Goal: Information Seeking & Learning: Learn about a topic

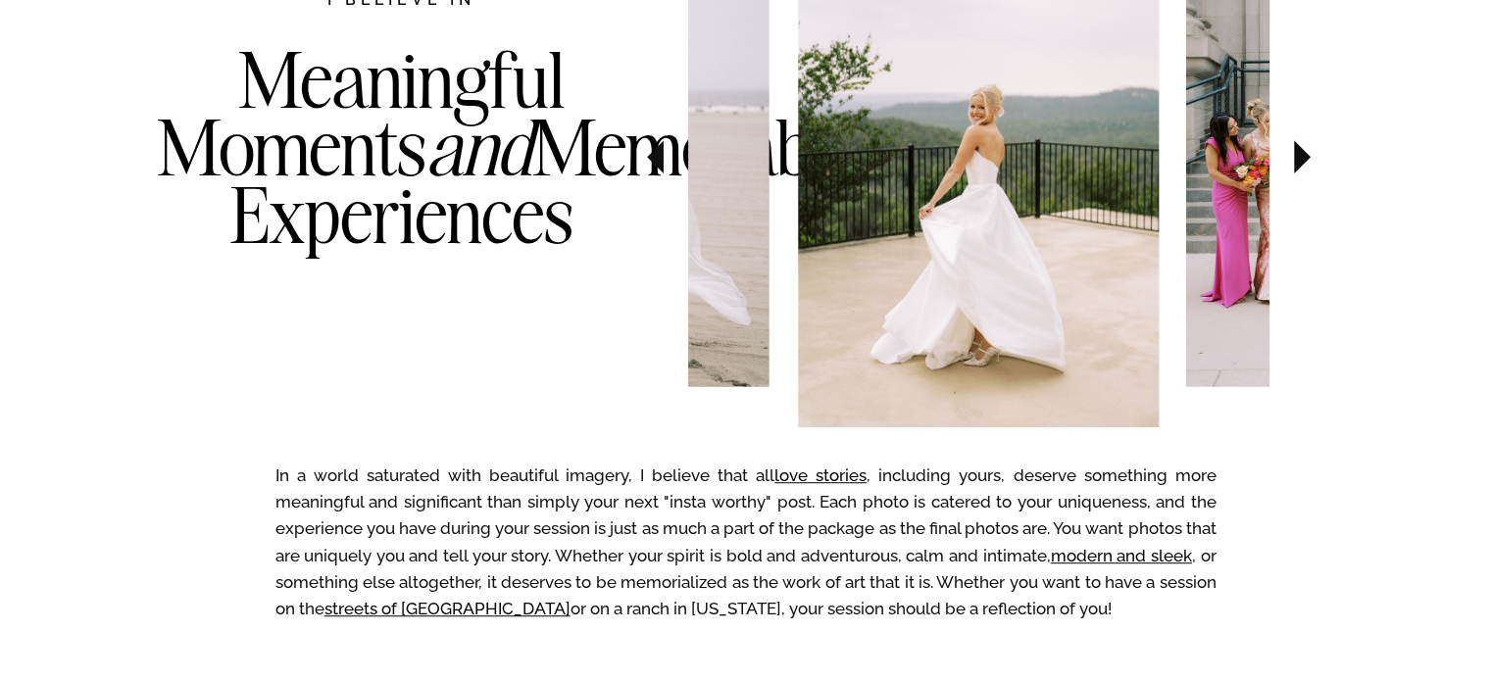
scroll to position [1132, 0]
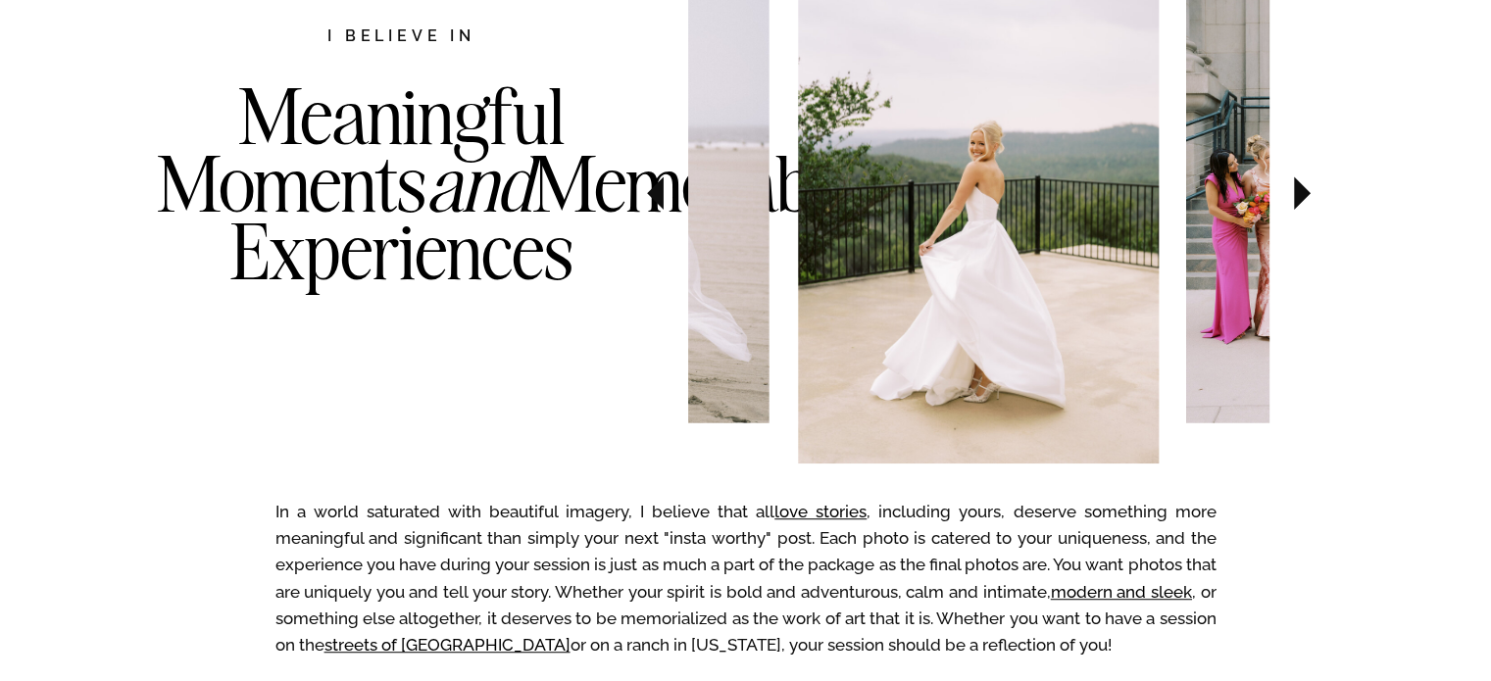
click at [1303, 190] on icon at bounding box center [1302, 192] width 17 height 33
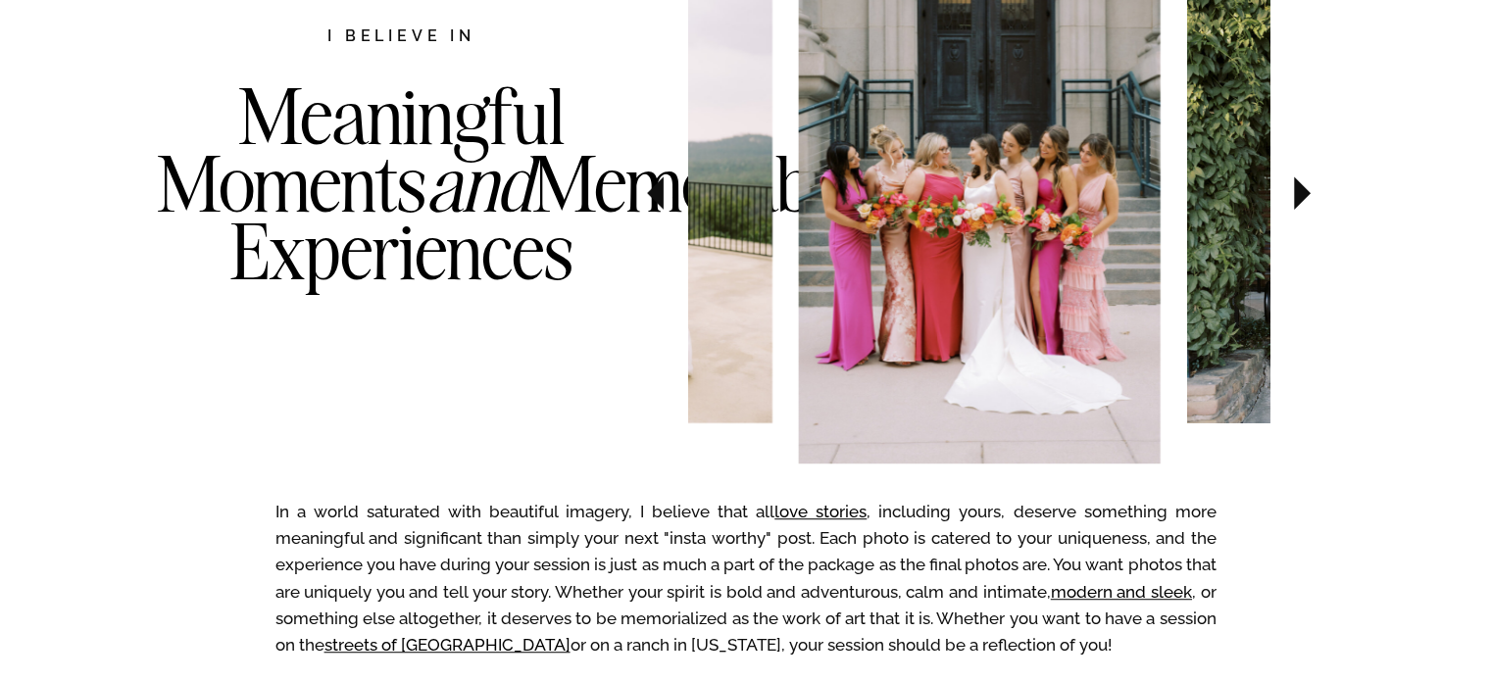
click at [1303, 190] on icon at bounding box center [1302, 192] width 17 height 33
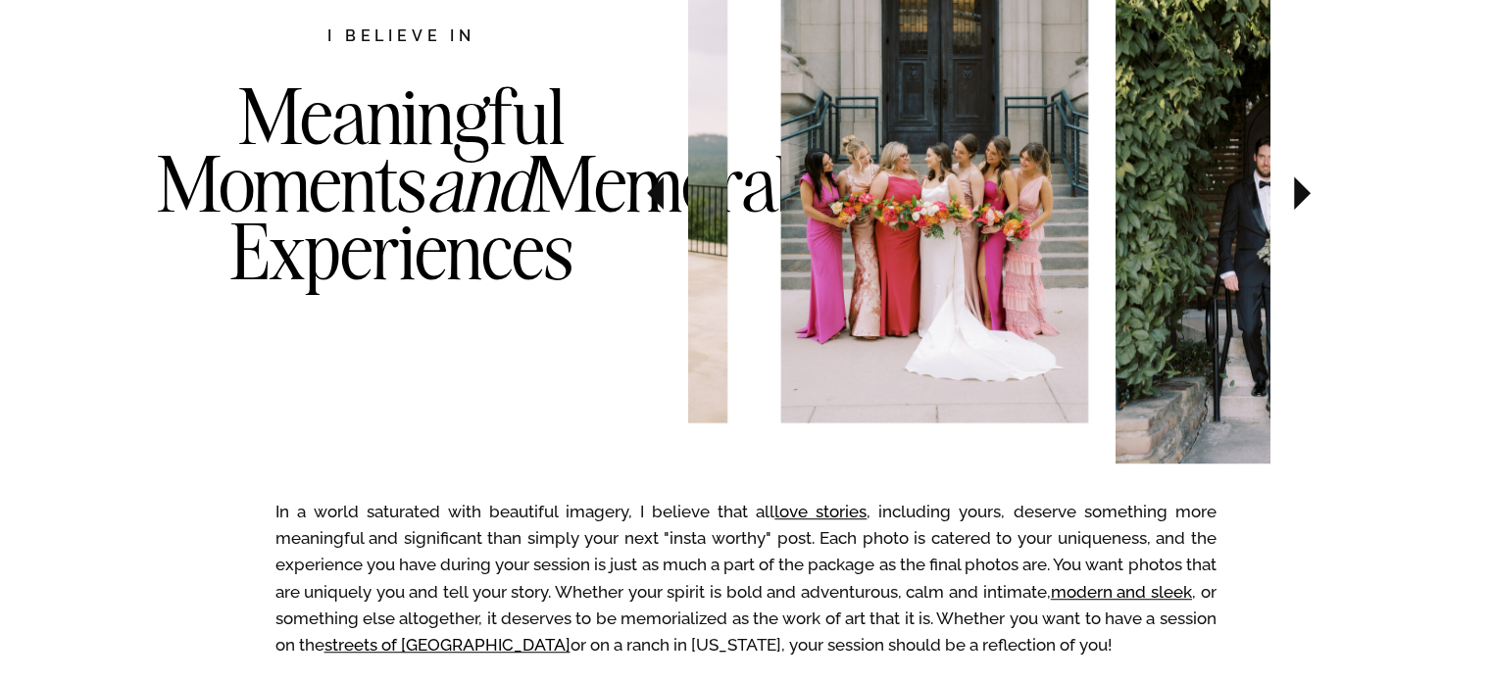
click at [1303, 190] on icon at bounding box center [1302, 192] width 17 height 33
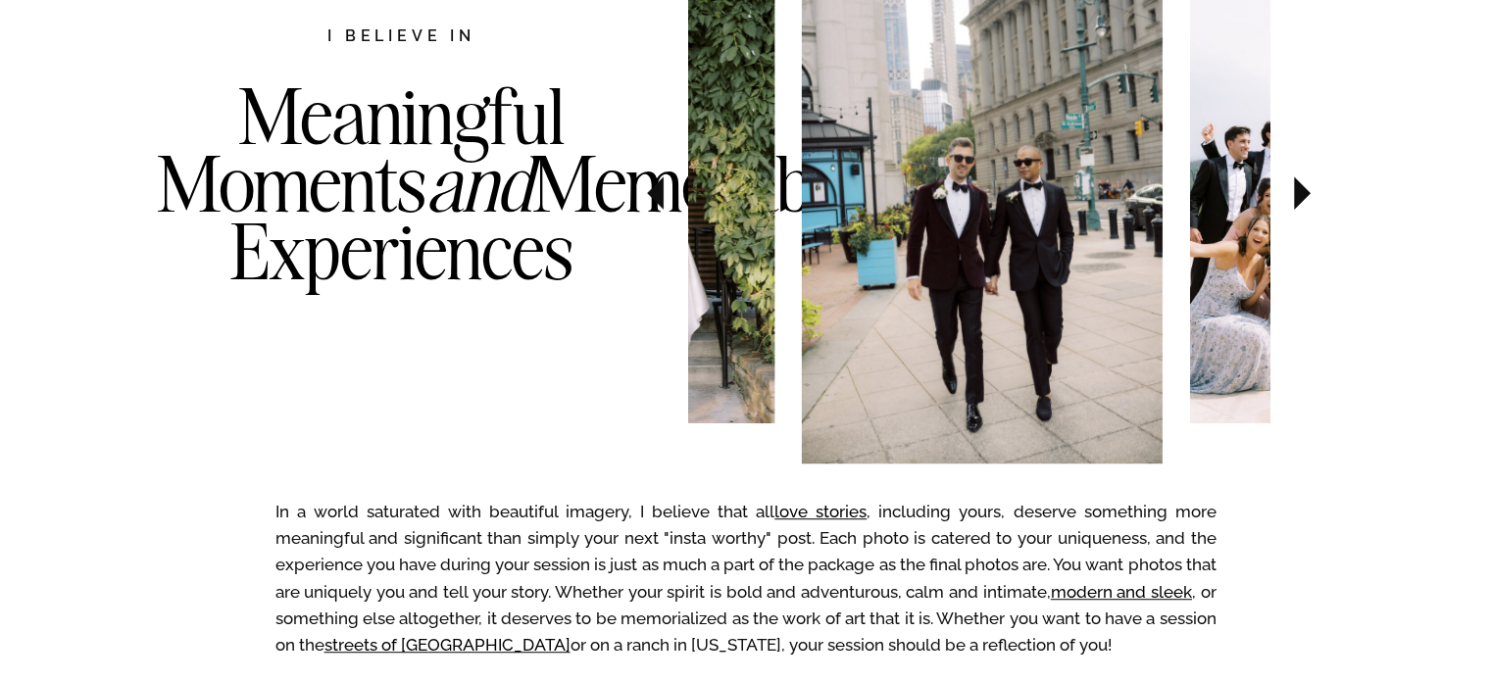
click at [1303, 190] on icon at bounding box center [1302, 192] width 17 height 33
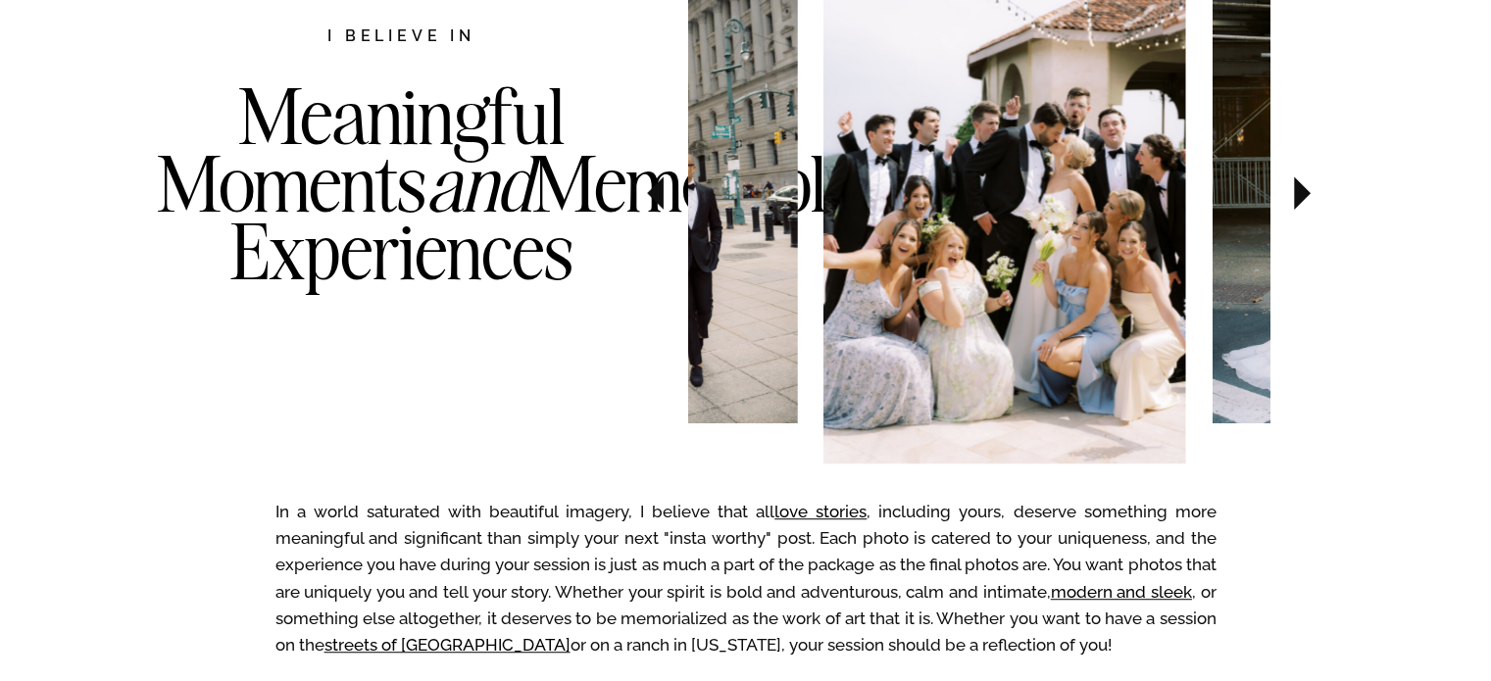
click at [1303, 190] on icon at bounding box center [1302, 192] width 17 height 33
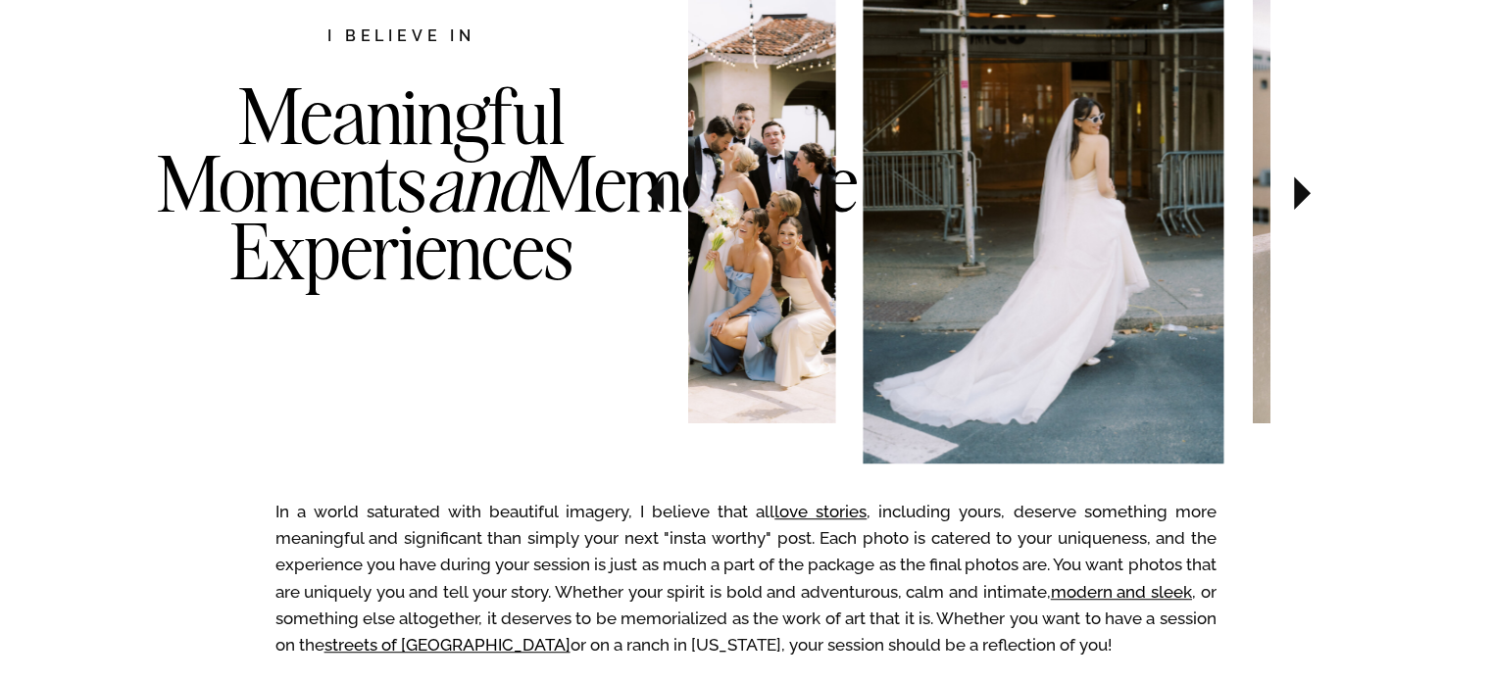
click at [1303, 190] on icon at bounding box center [1302, 192] width 17 height 33
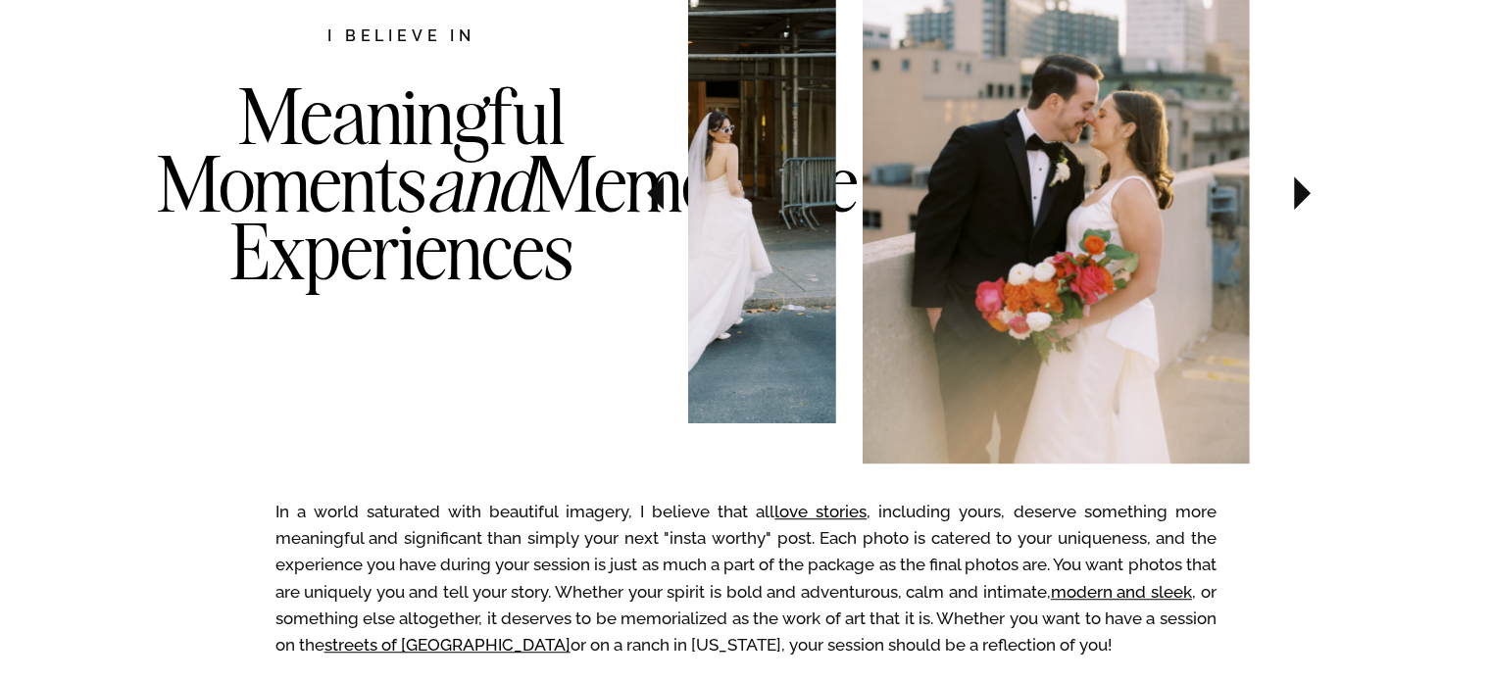
click at [1303, 190] on icon at bounding box center [1302, 192] width 17 height 33
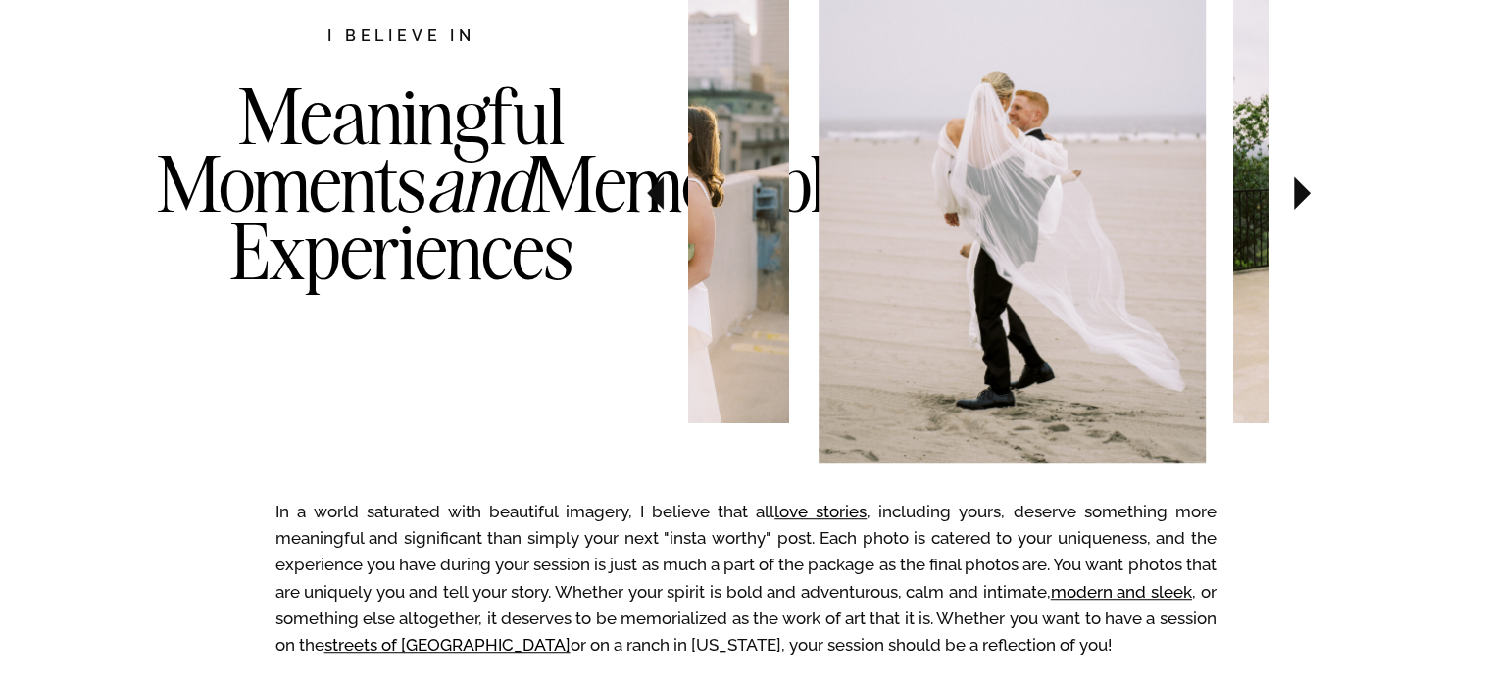
click at [1303, 190] on icon at bounding box center [1302, 192] width 17 height 33
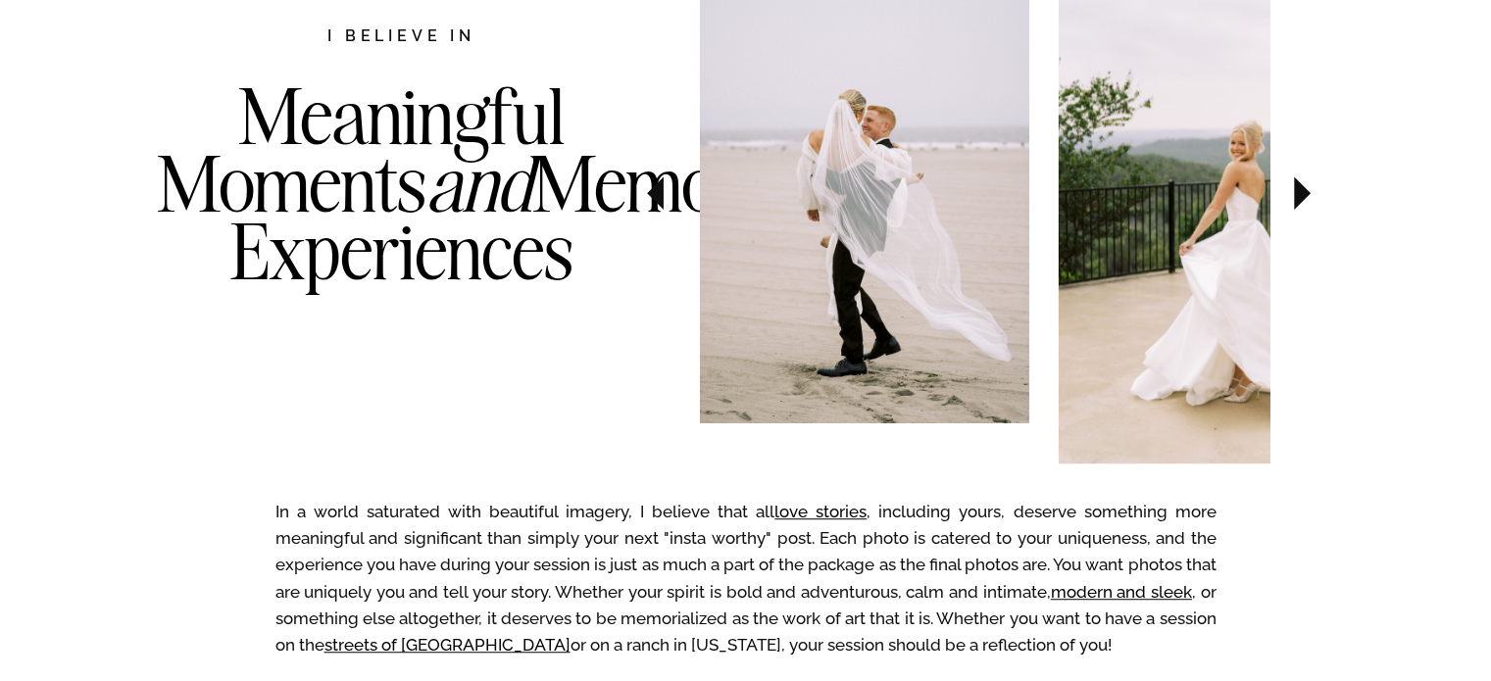
click at [1303, 190] on icon at bounding box center [1302, 192] width 17 height 33
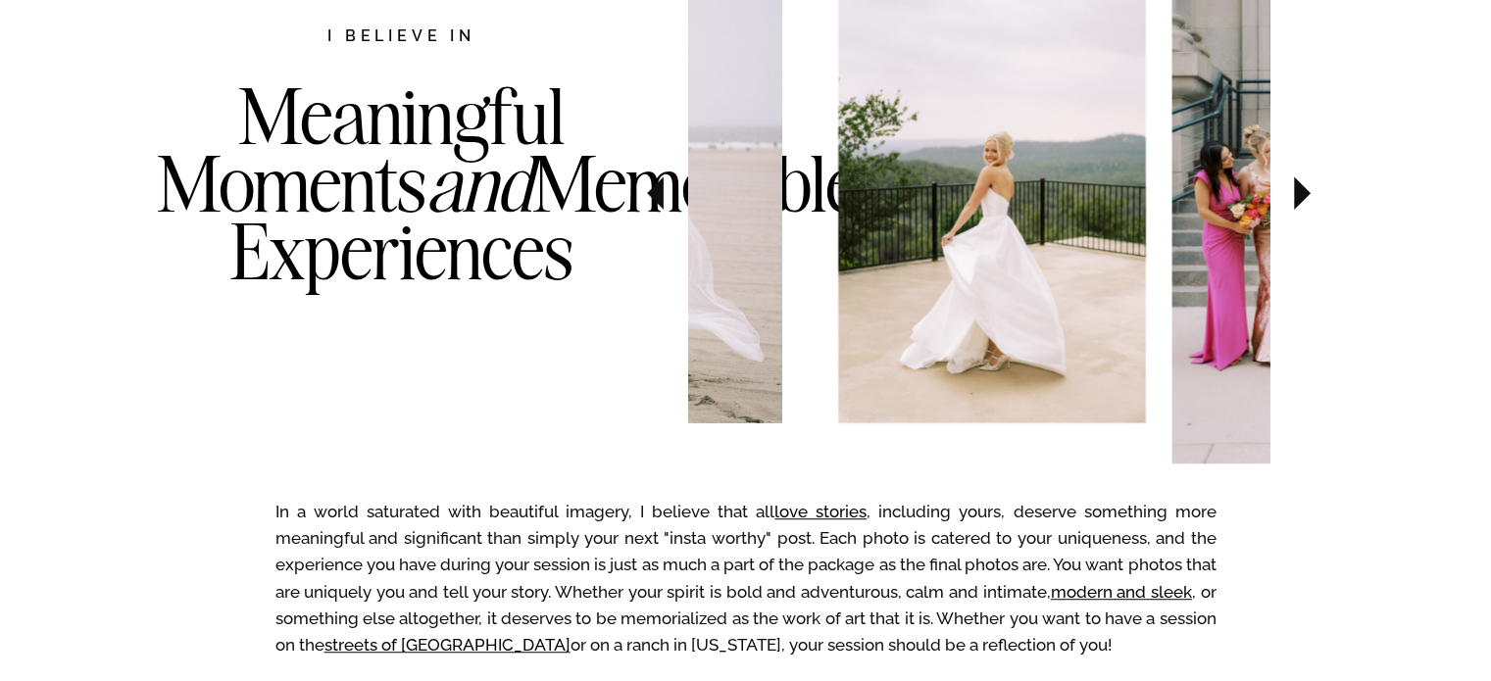
click at [1303, 190] on icon at bounding box center [1302, 192] width 17 height 33
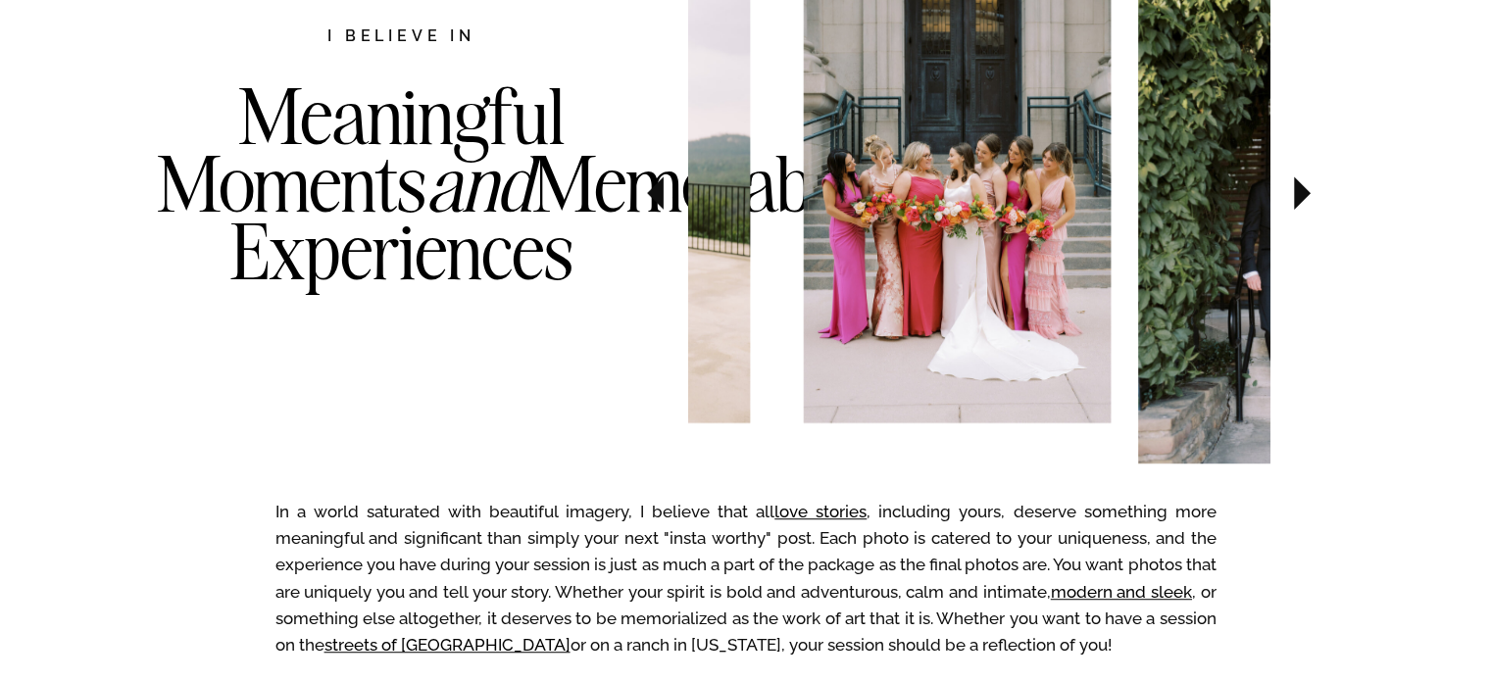
click at [1303, 190] on icon at bounding box center [1302, 192] width 17 height 33
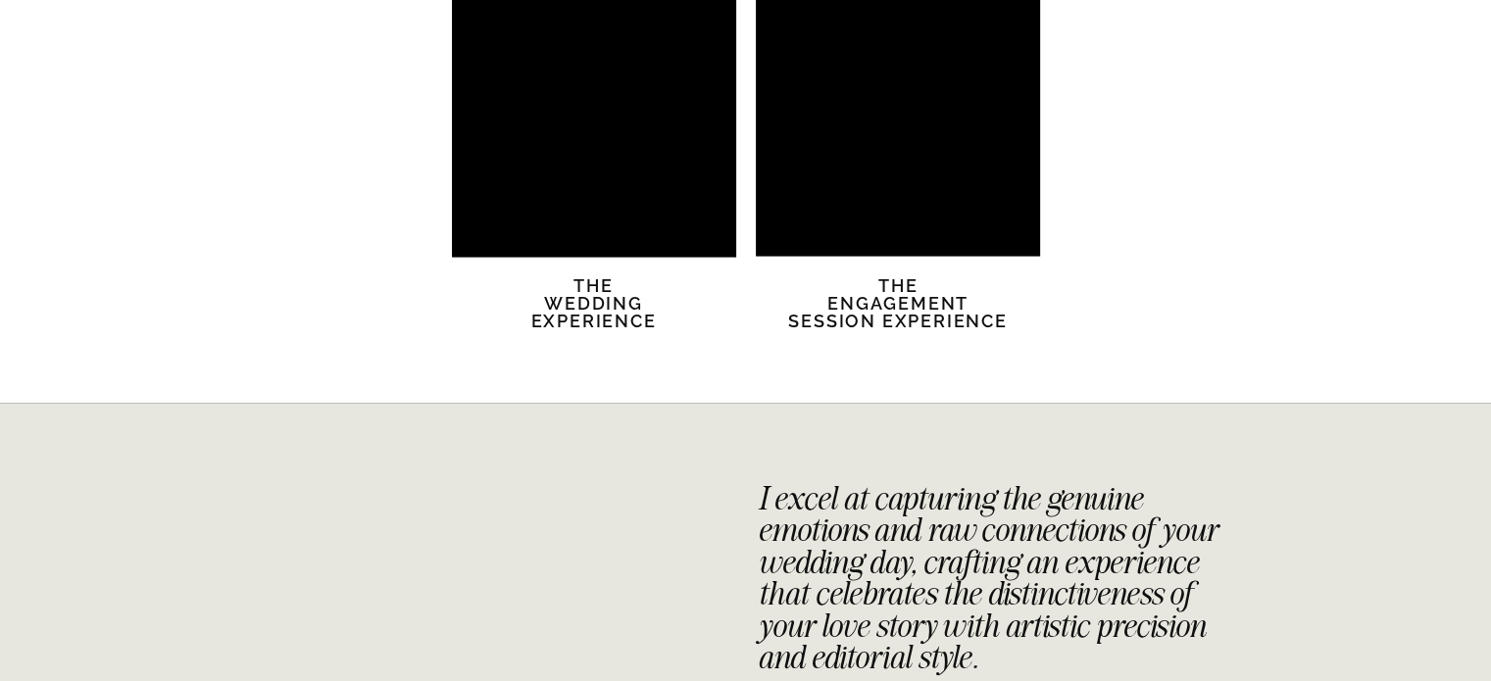
scroll to position [3921, 0]
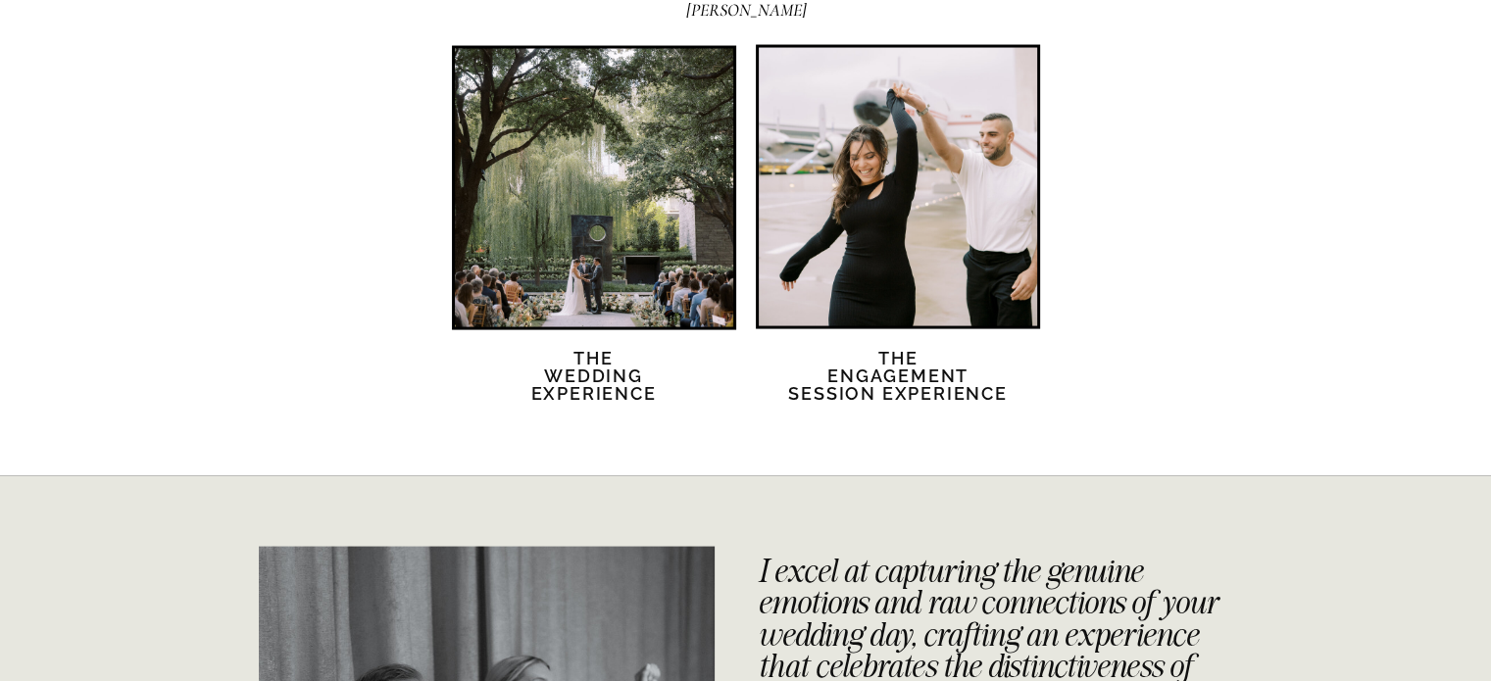
click at [619, 149] on div at bounding box center [594, 188] width 278 height 278
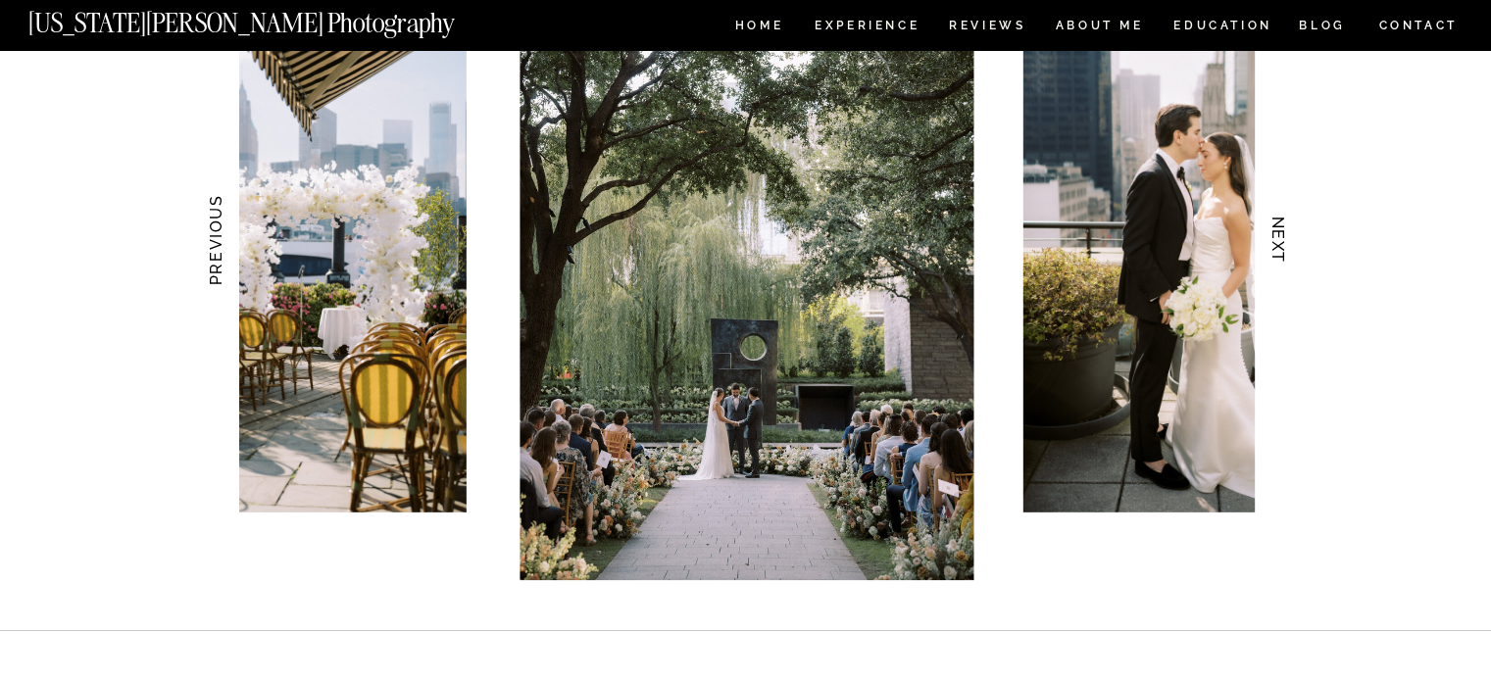
scroll to position [2031, 0]
click at [1274, 246] on h3 "NEXT" at bounding box center [1278, 240] width 21 height 124
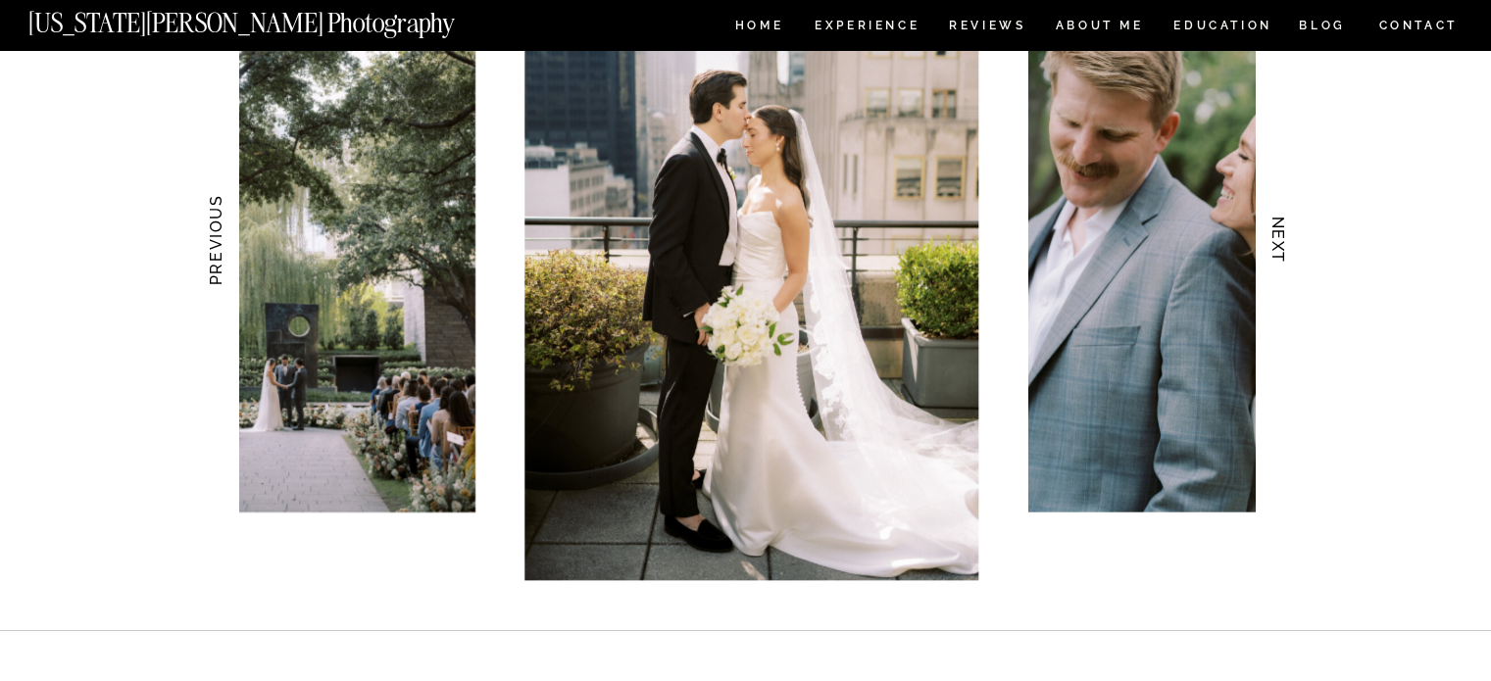
click at [1274, 246] on h3 "NEXT" at bounding box center [1278, 240] width 21 height 124
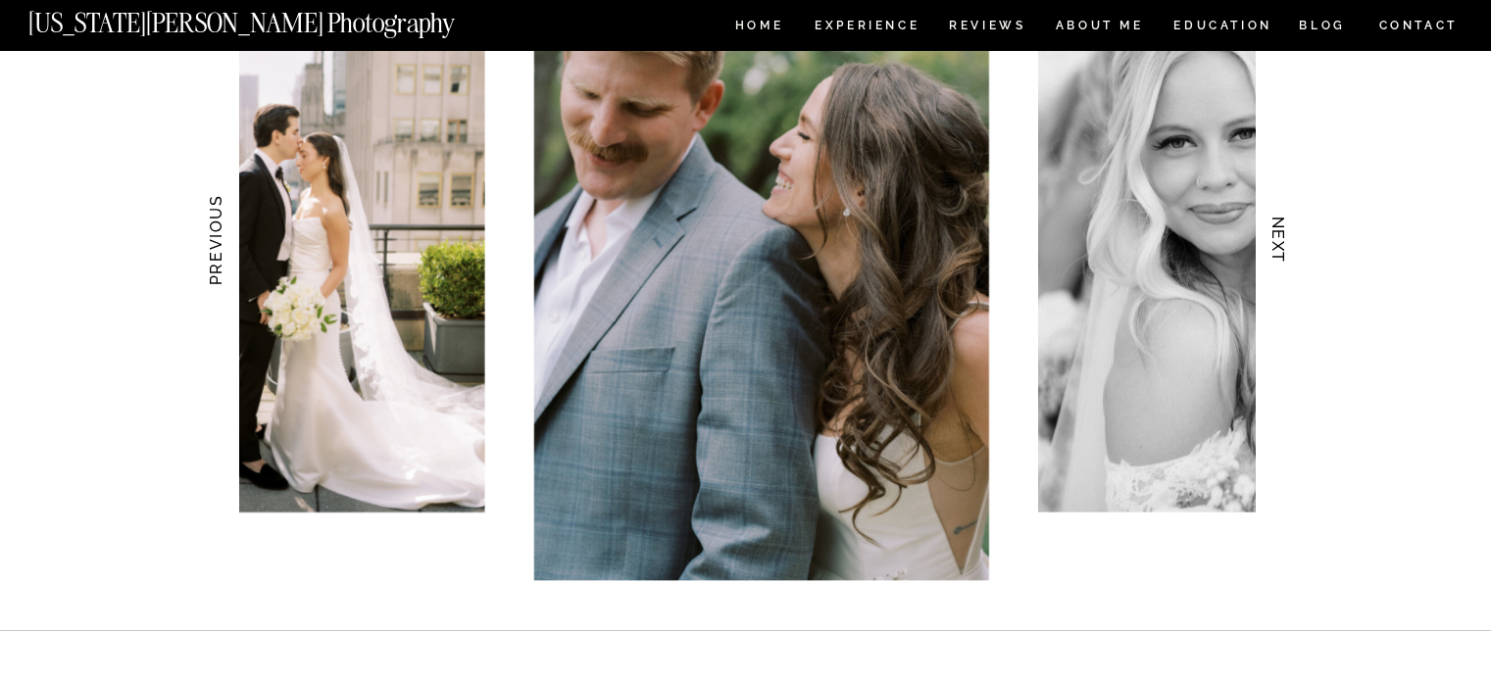
click at [1274, 246] on h3 "NEXT" at bounding box center [1278, 240] width 21 height 124
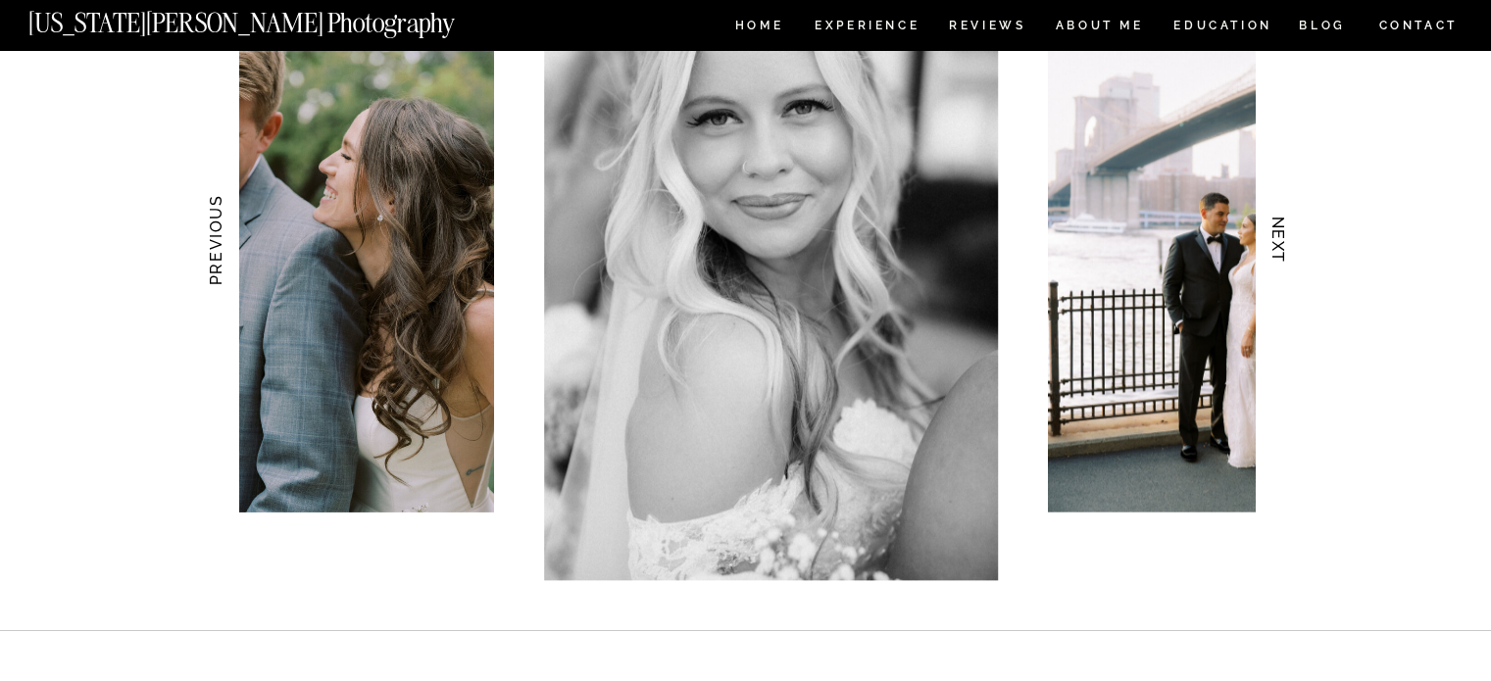
click at [1274, 246] on h3 "NEXT" at bounding box center [1278, 240] width 21 height 124
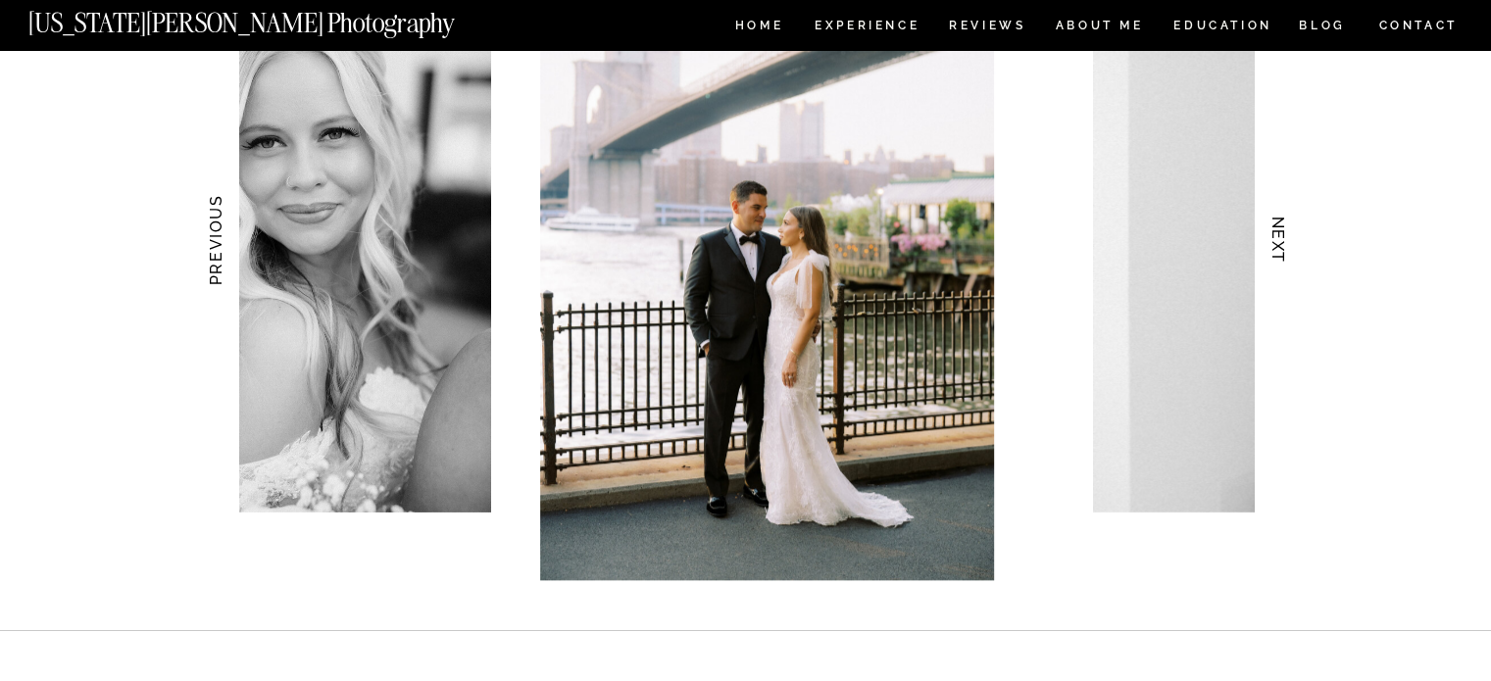
click at [1274, 246] on h3 "NEXT" at bounding box center [1278, 240] width 21 height 124
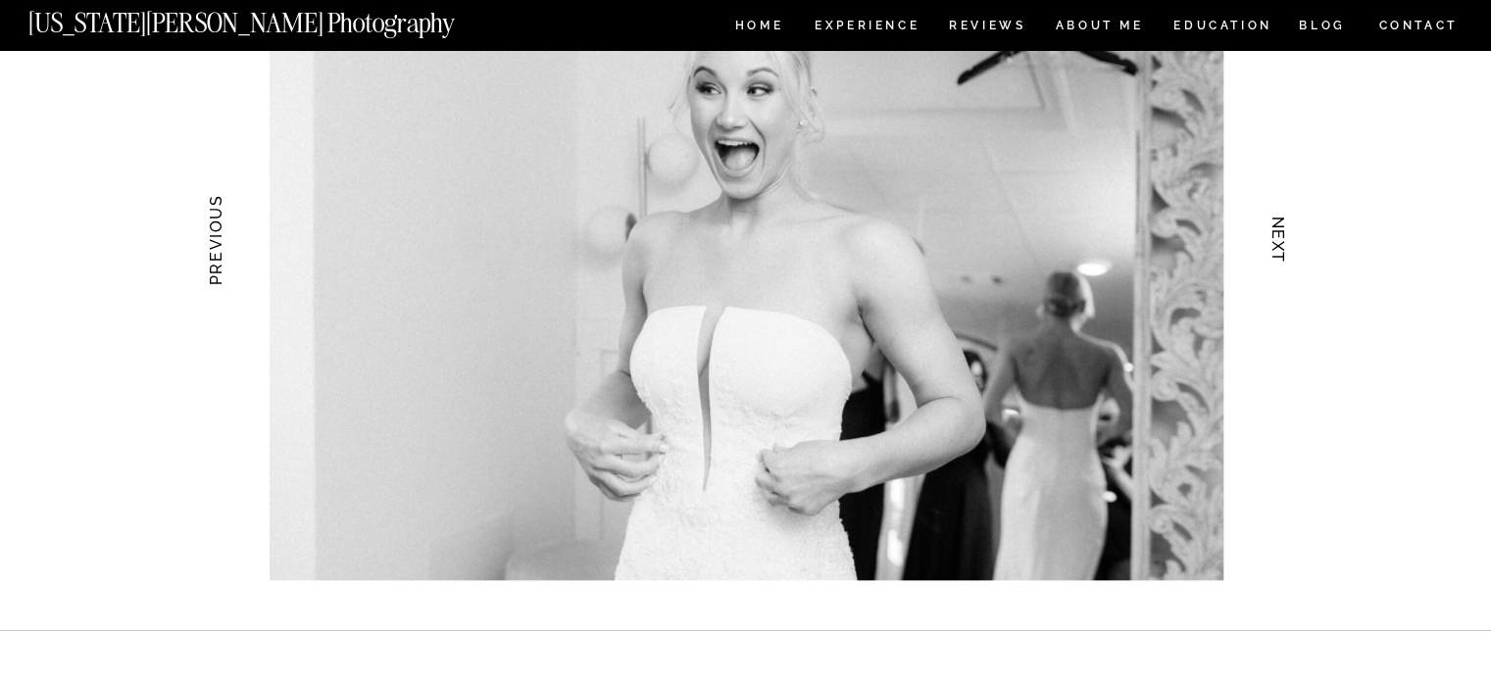
click at [1274, 246] on h3 "NEXT" at bounding box center [1278, 240] width 21 height 124
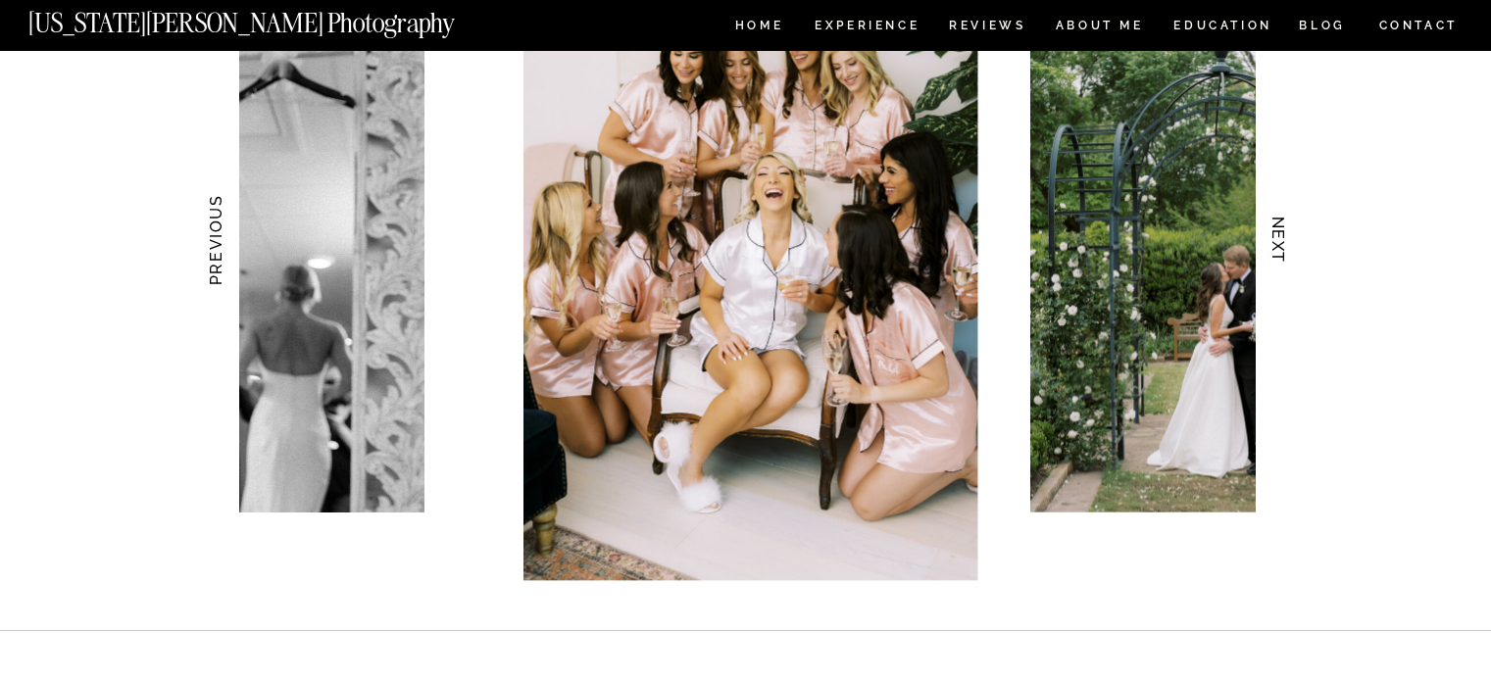
click at [1274, 247] on h3 "NEXT" at bounding box center [1278, 240] width 21 height 124
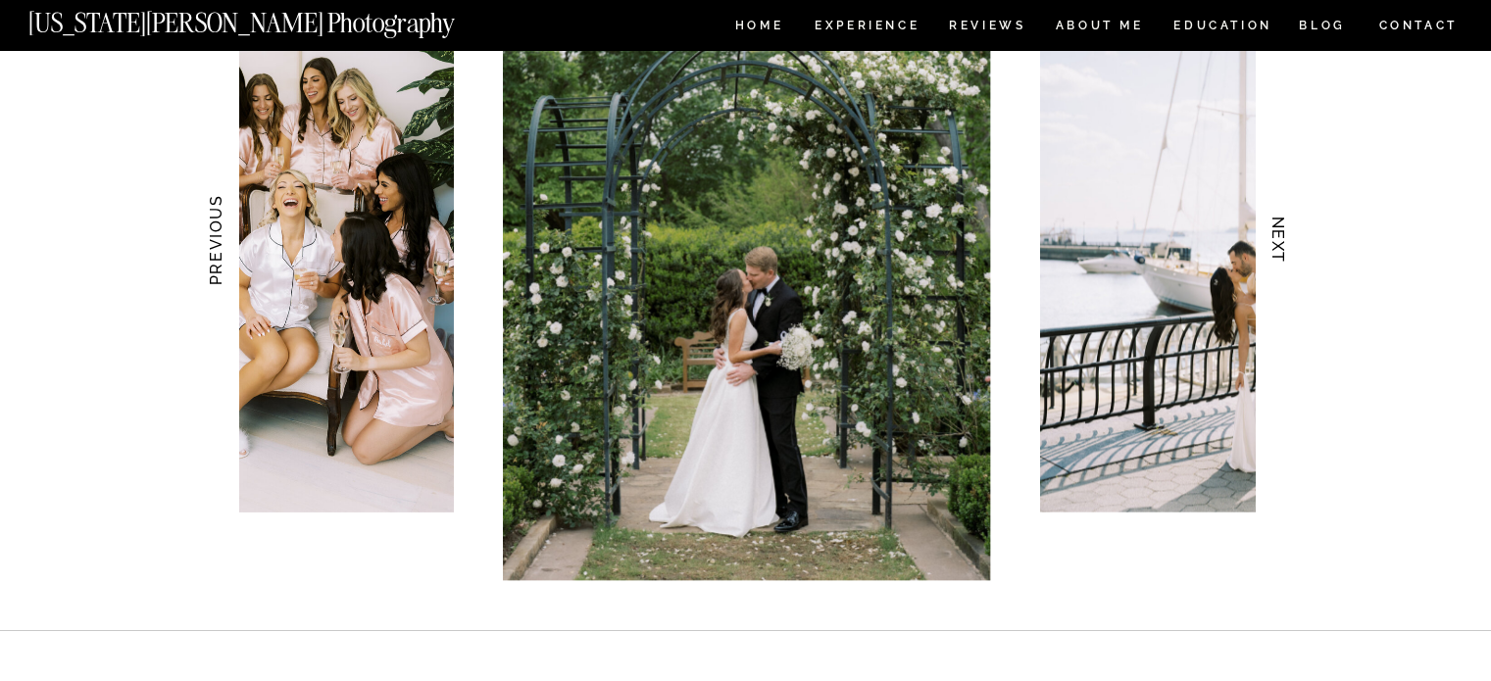
click at [1274, 247] on h3 "NEXT" at bounding box center [1278, 240] width 21 height 124
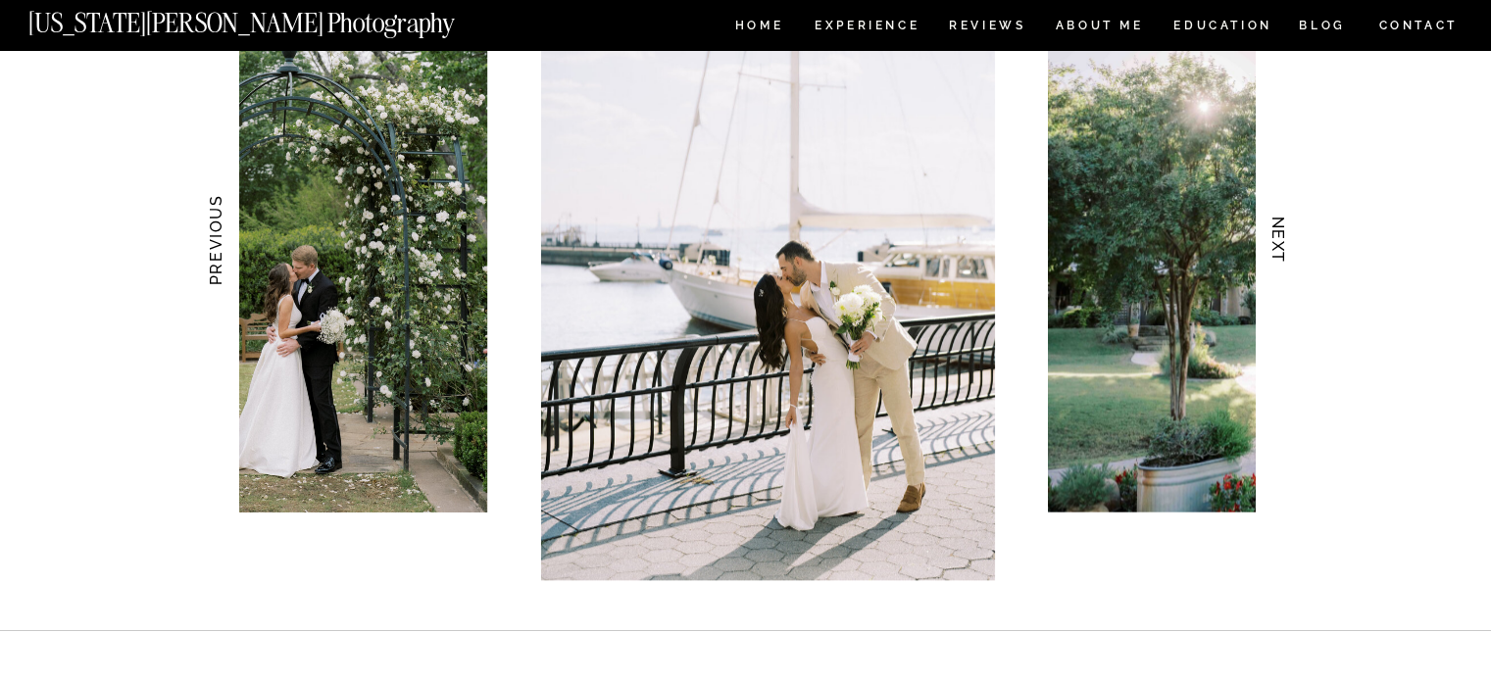
click at [1274, 247] on h3 "NEXT" at bounding box center [1278, 240] width 21 height 124
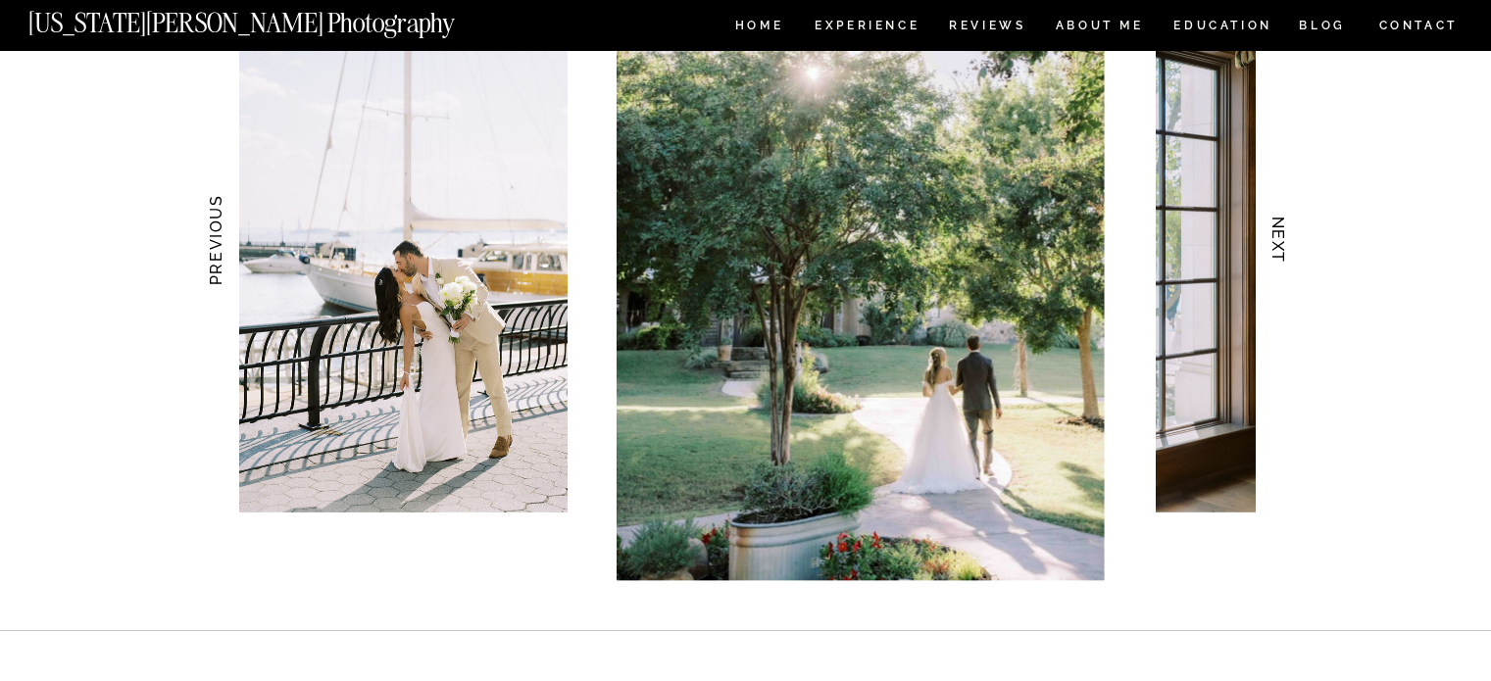
click at [1274, 247] on h3 "NEXT" at bounding box center [1278, 240] width 21 height 124
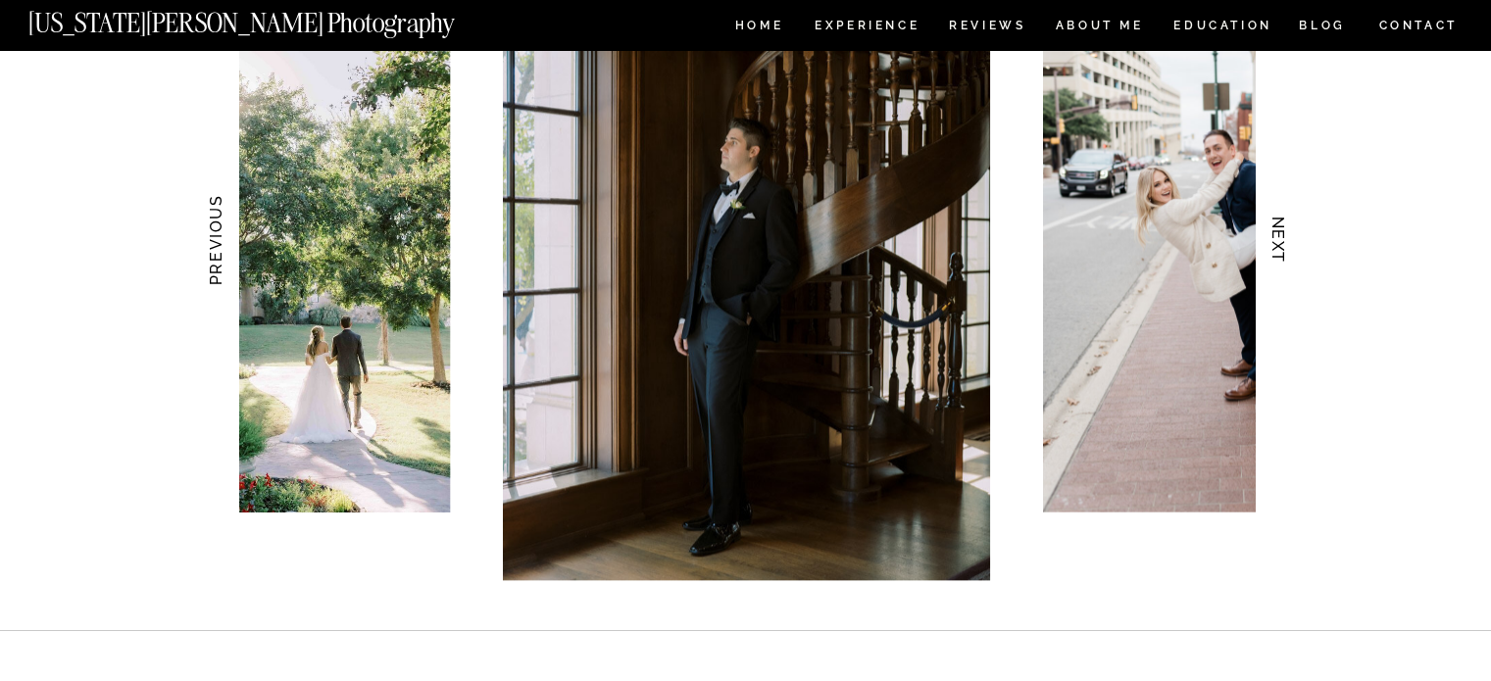
click at [1274, 247] on h3 "NEXT" at bounding box center [1278, 240] width 21 height 124
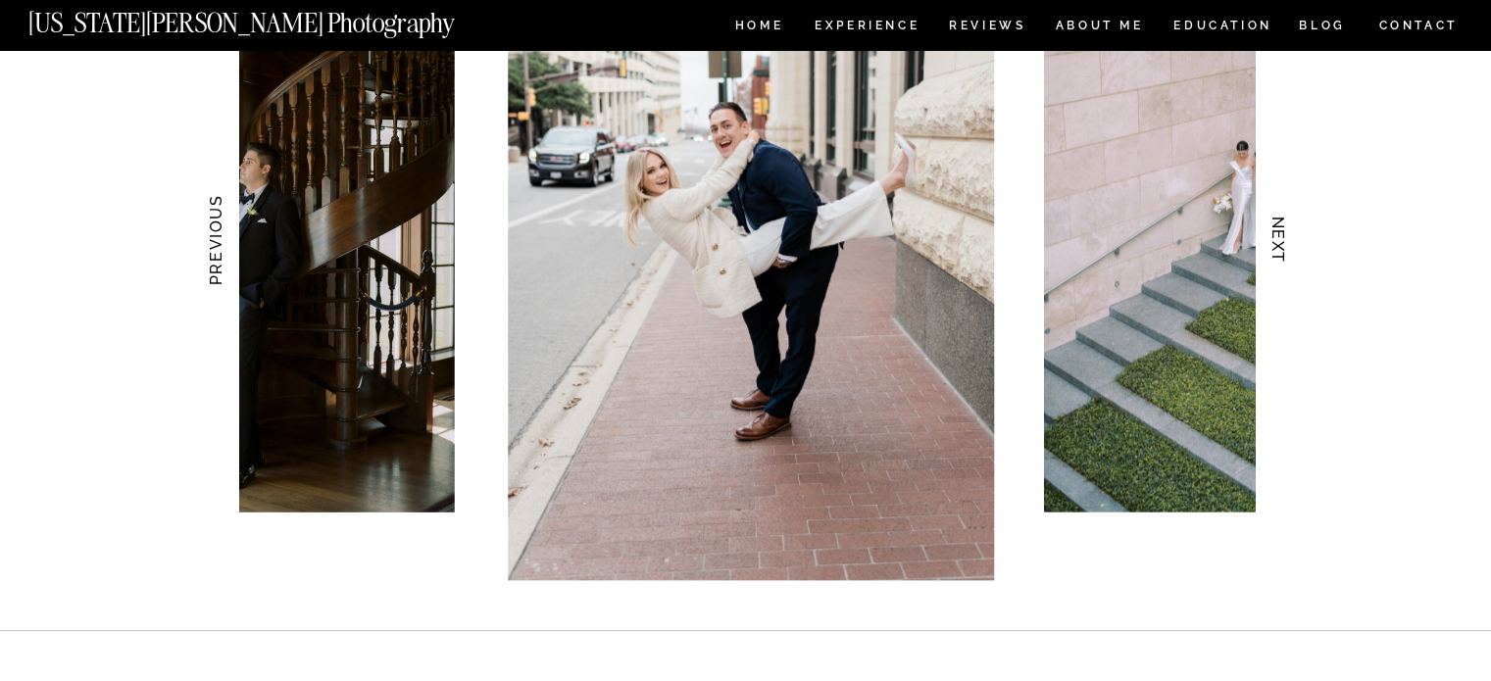
click at [1274, 247] on h3 "NEXT" at bounding box center [1278, 240] width 21 height 124
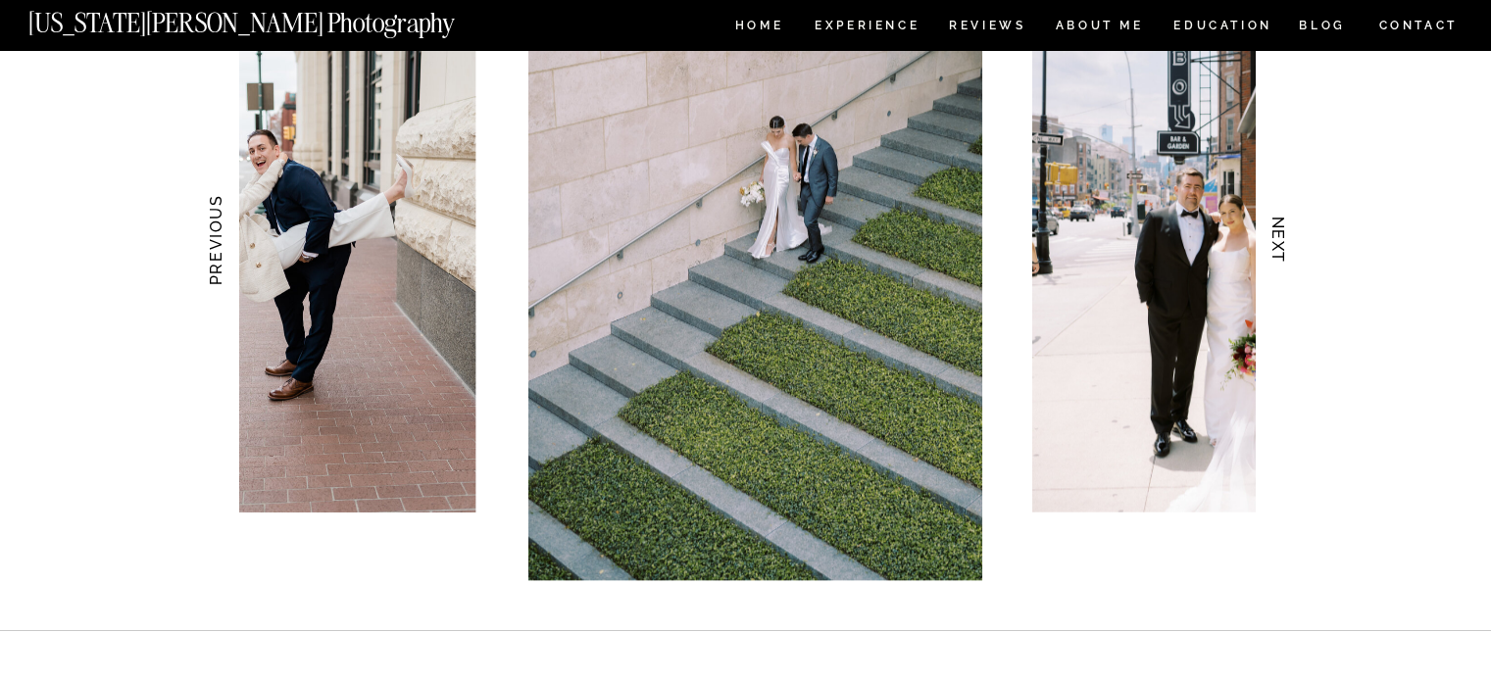
click at [1274, 247] on h3 "NEXT" at bounding box center [1278, 240] width 21 height 124
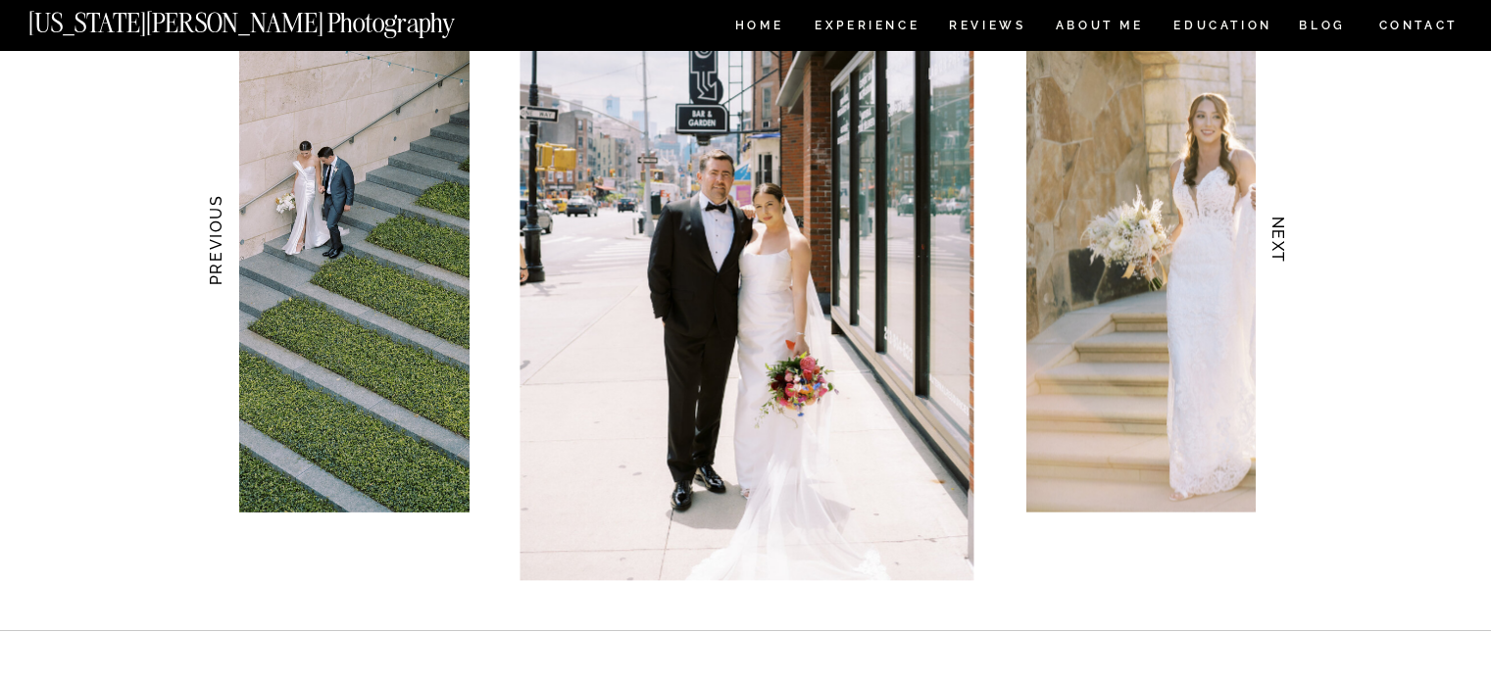
click at [1274, 248] on h3 "NEXT" at bounding box center [1278, 240] width 21 height 124
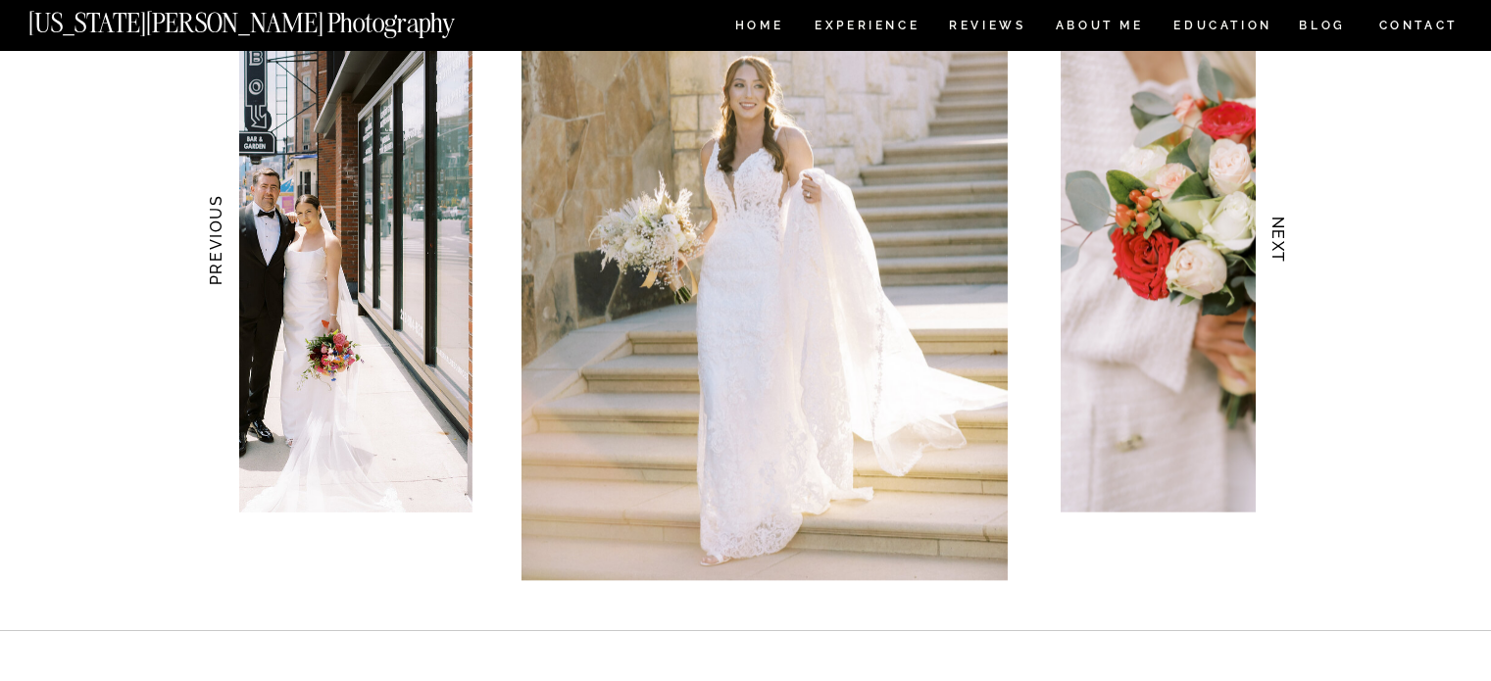
click at [1274, 248] on h3 "NEXT" at bounding box center [1278, 240] width 21 height 124
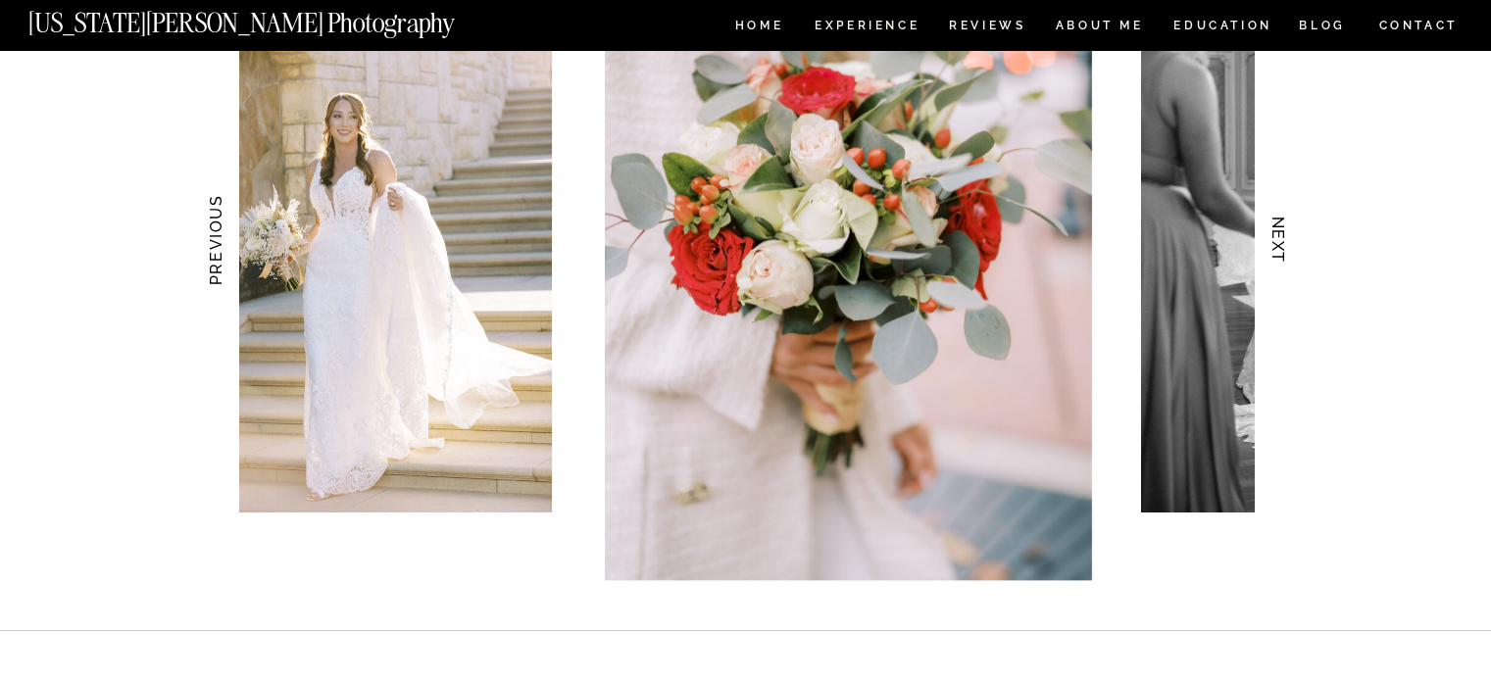
click at [1274, 248] on h3 "NEXT" at bounding box center [1278, 240] width 21 height 124
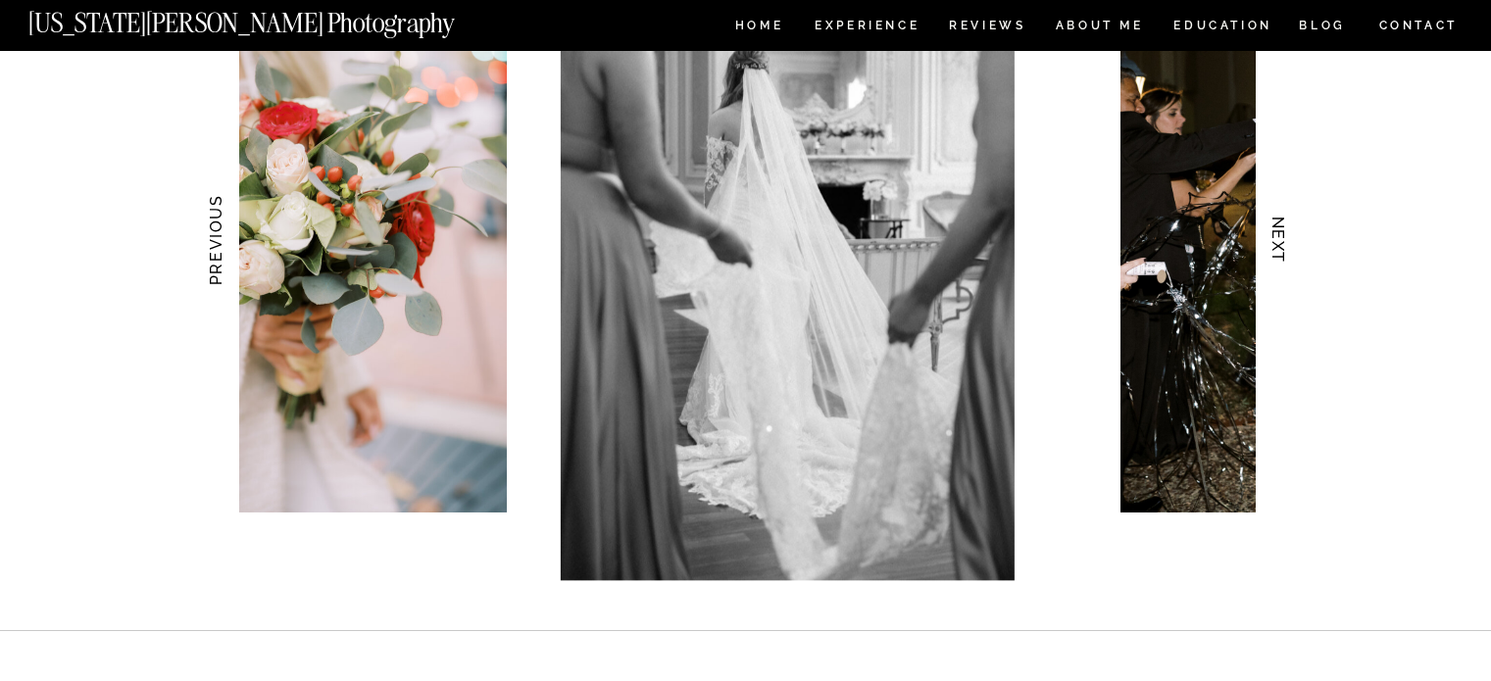
click at [1274, 248] on h3 "NEXT" at bounding box center [1278, 240] width 21 height 124
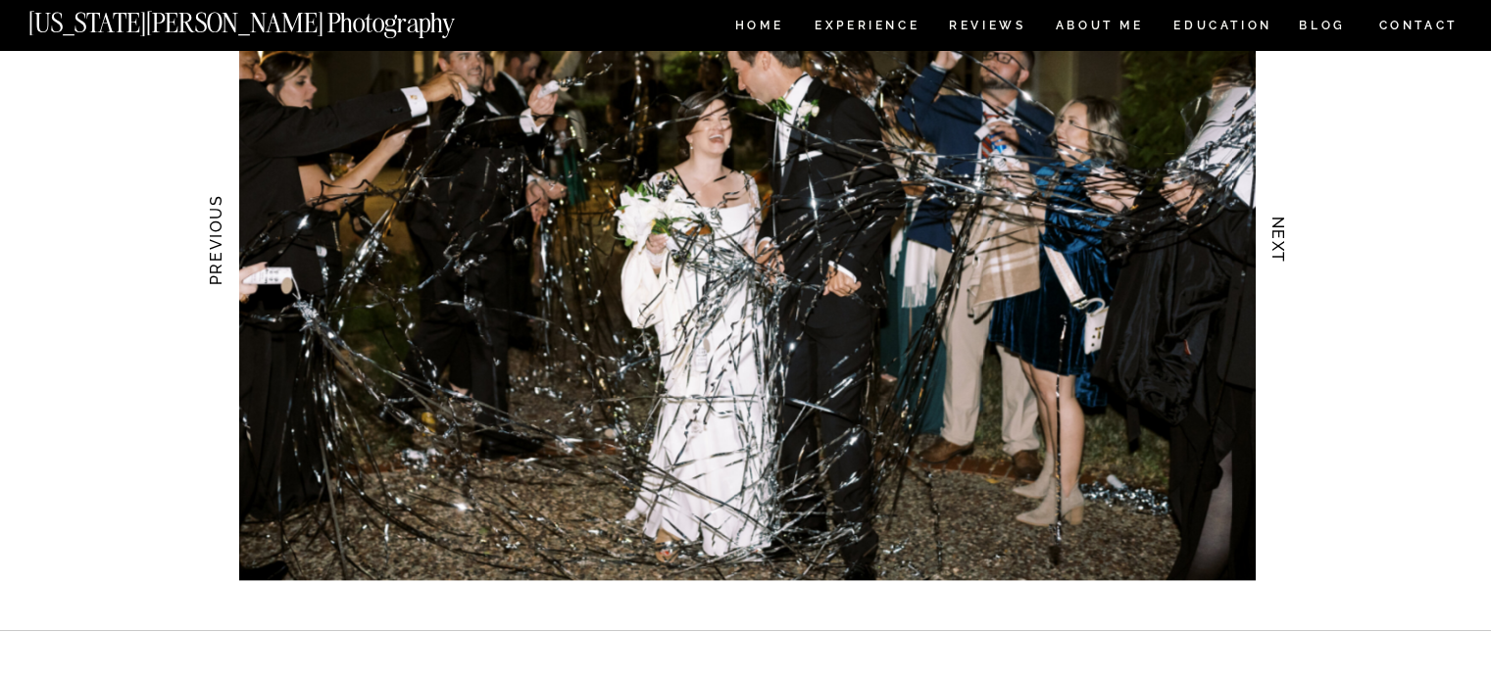
click at [1274, 248] on h3 "NEXT" at bounding box center [1278, 240] width 21 height 124
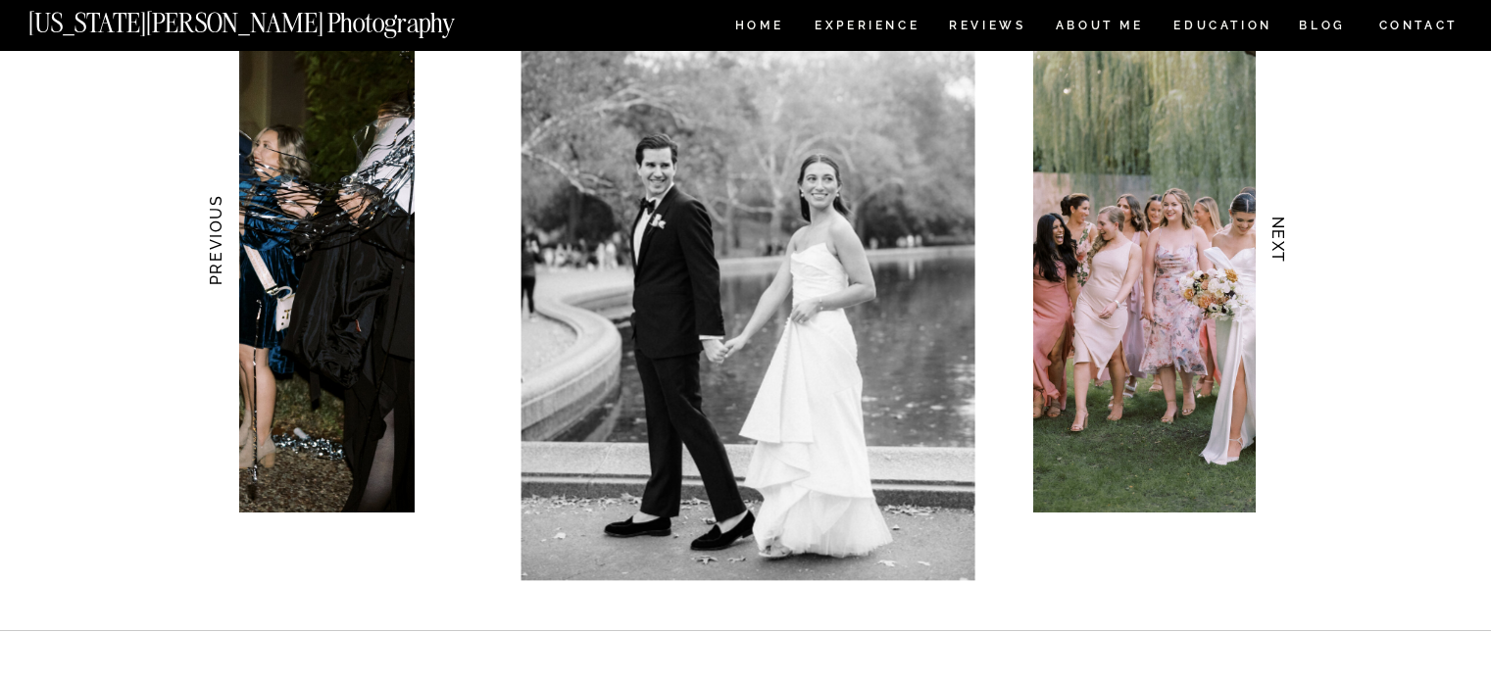
scroll to position [1937, 0]
